Goal: Information Seeking & Learning: Learn about a topic

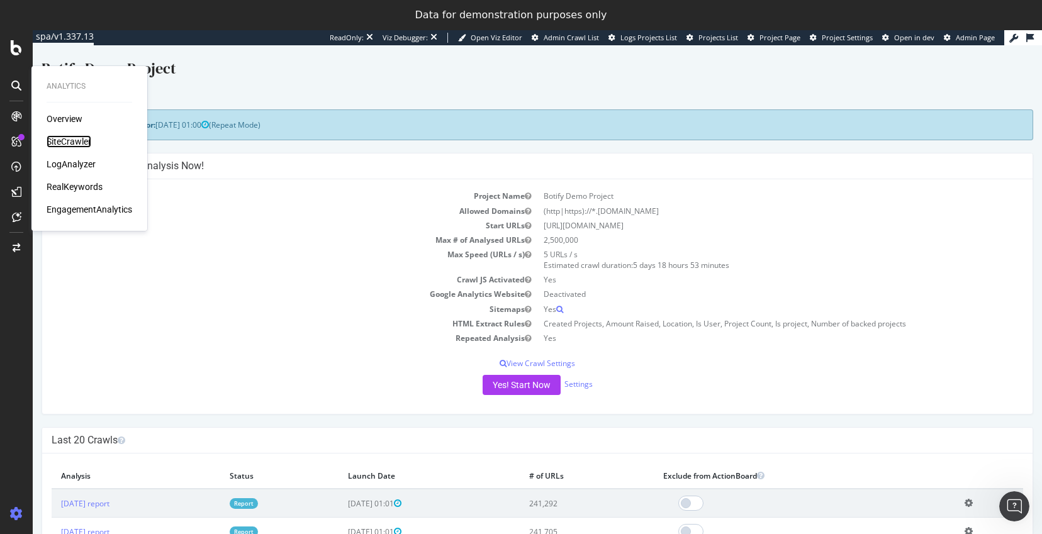
click at [59, 143] on div "SiteCrawler" at bounding box center [69, 141] width 45 height 13
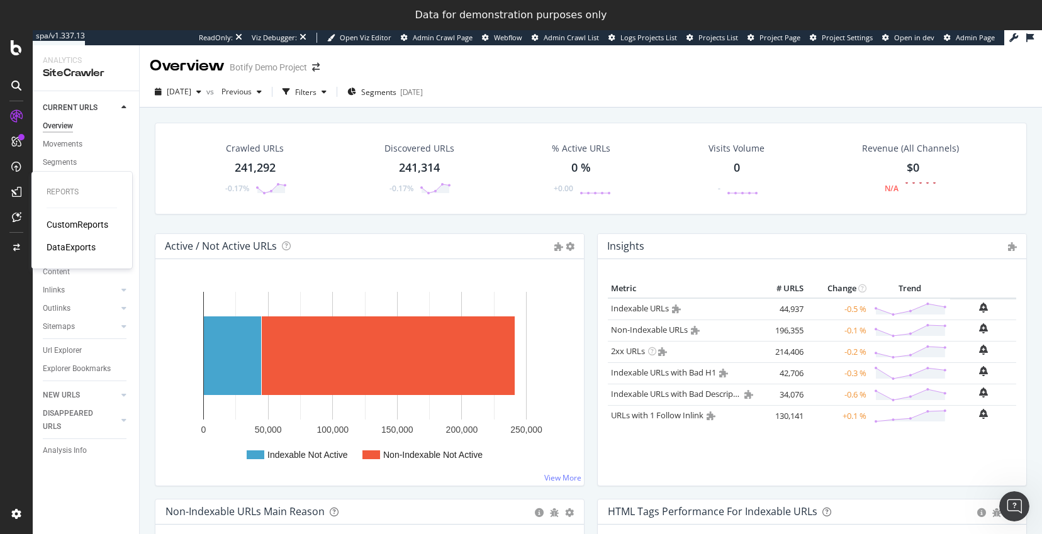
click at [74, 227] on div "CustomReports" at bounding box center [78, 224] width 62 height 13
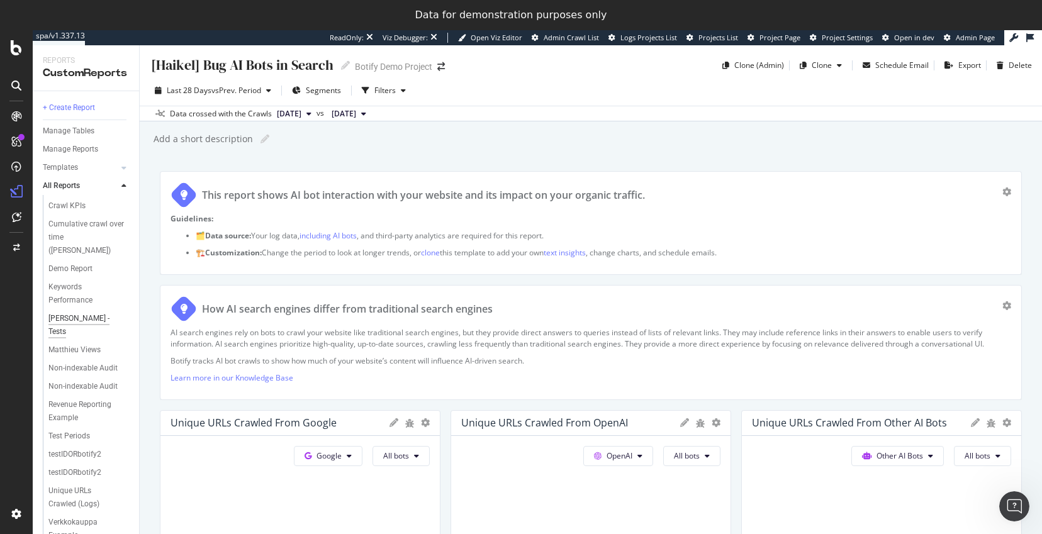
scroll to position [263, 0]
